Goal: Find specific page/section

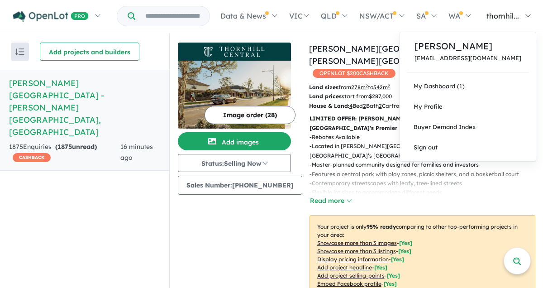
scroll to position [1, 0]
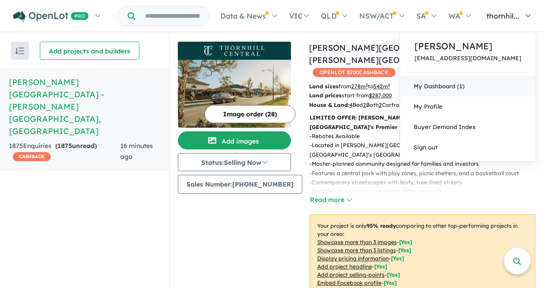
click at [455, 86] on link "My Dashboard (1)" at bounding box center [468, 86] width 136 height 20
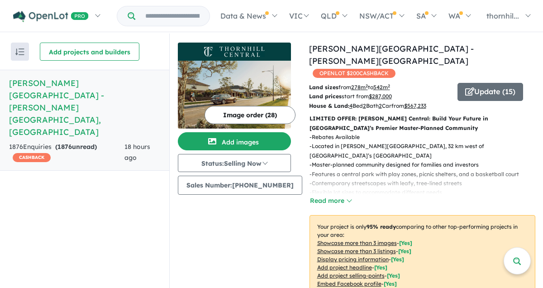
click at [373, 93] on u "$ 287,000" at bounding box center [380, 96] width 23 height 7
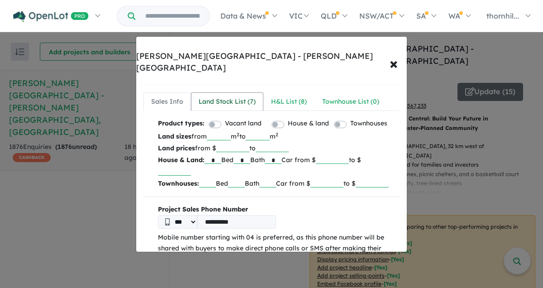
click at [232, 96] on div "Land Stock List ( 7 )" at bounding box center [227, 101] width 57 height 11
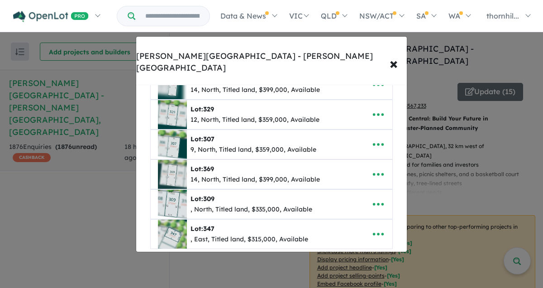
scroll to position [21, 0]
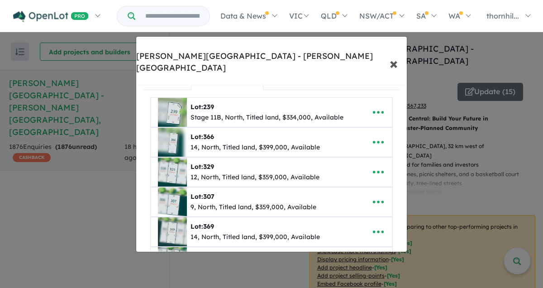
click at [394, 55] on span "×" at bounding box center [394, 62] width 8 height 19
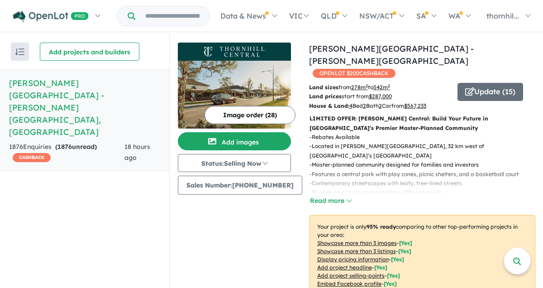
scroll to position [0, 0]
